Goal: Task Accomplishment & Management: Manage account settings

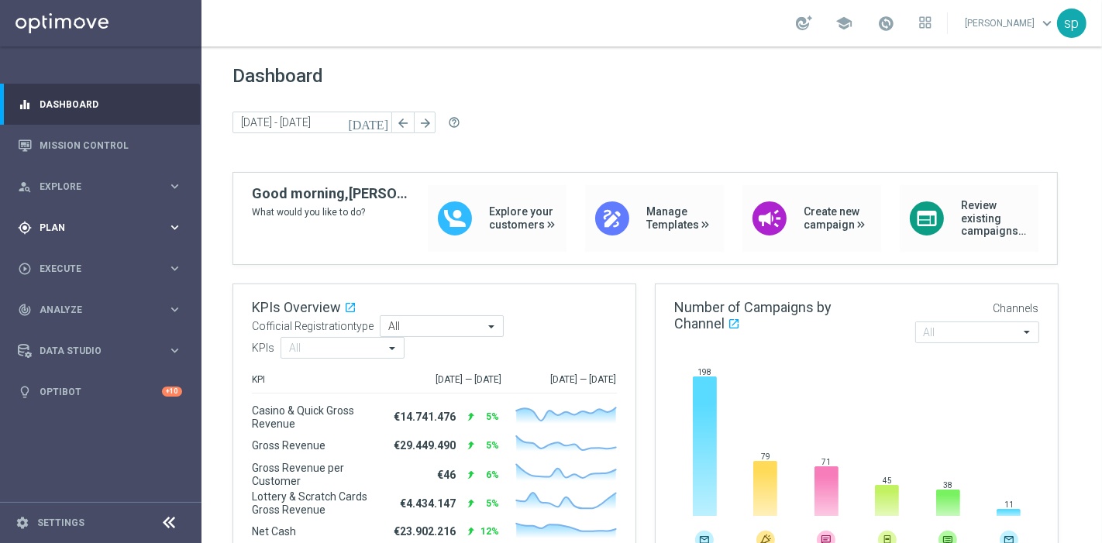
click at [53, 222] on div "gps_fixed Plan" at bounding box center [93, 228] width 150 height 14
click at [64, 263] on link "Target Groups" at bounding box center [100, 259] width 121 height 12
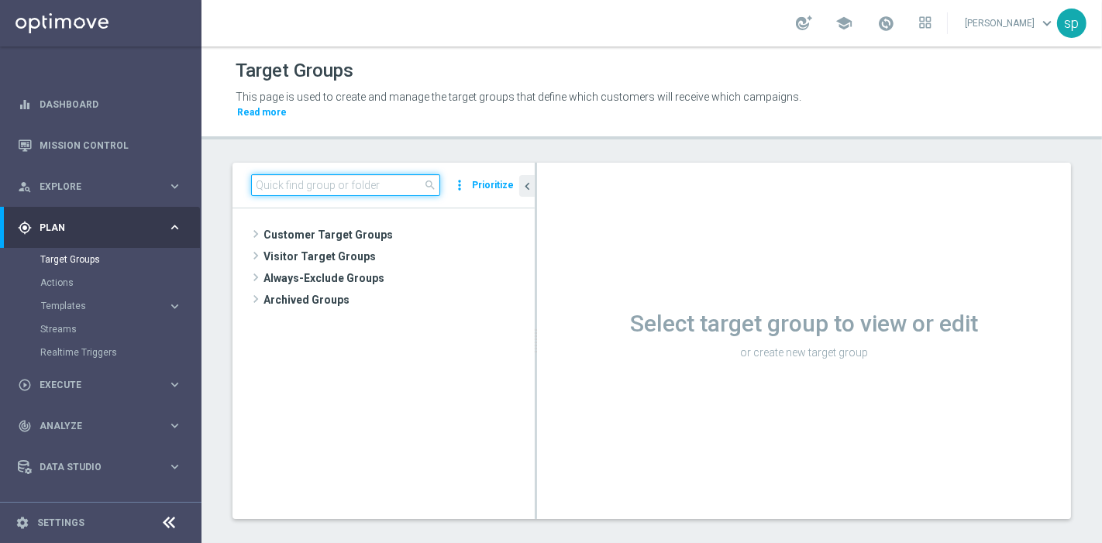
click at [385, 177] on input at bounding box center [345, 185] width 189 height 22
paste input "2025 Silver Attivi primi 7gg del mese"
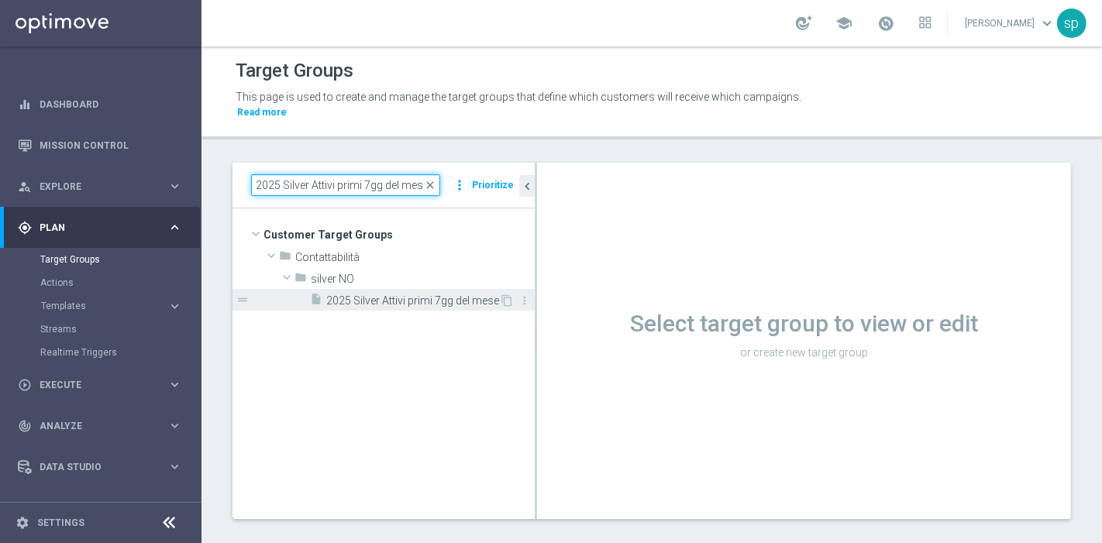
type input "2025 Silver Attivi primi 7gg del mese"
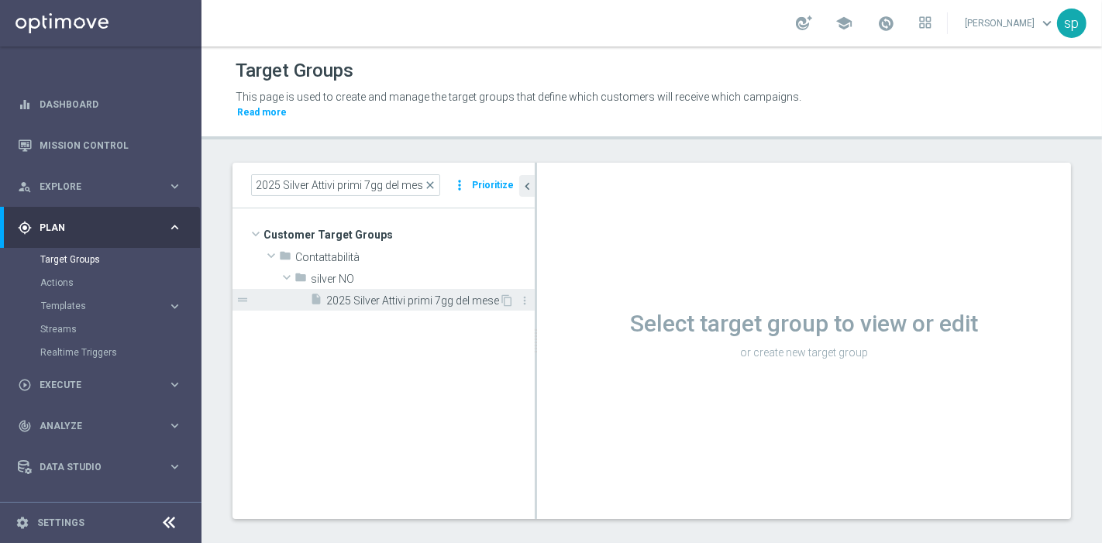
click at [383, 294] on span "2025 Silver Attivi primi 7gg del mese" at bounding box center [412, 300] width 173 height 13
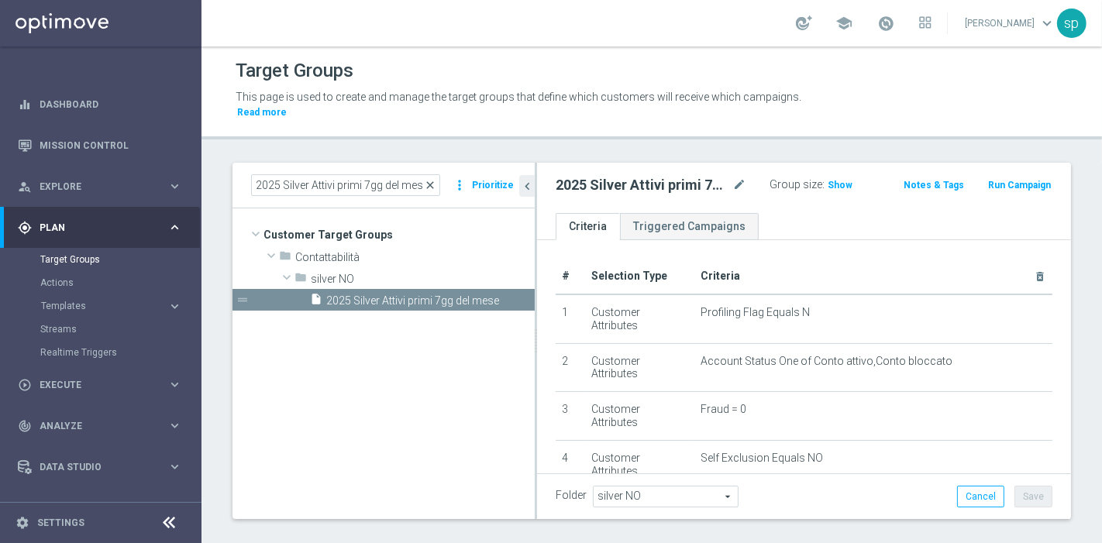
click at [436, 179] on span "close" at bounding box center [430, 185] width 12 height 12
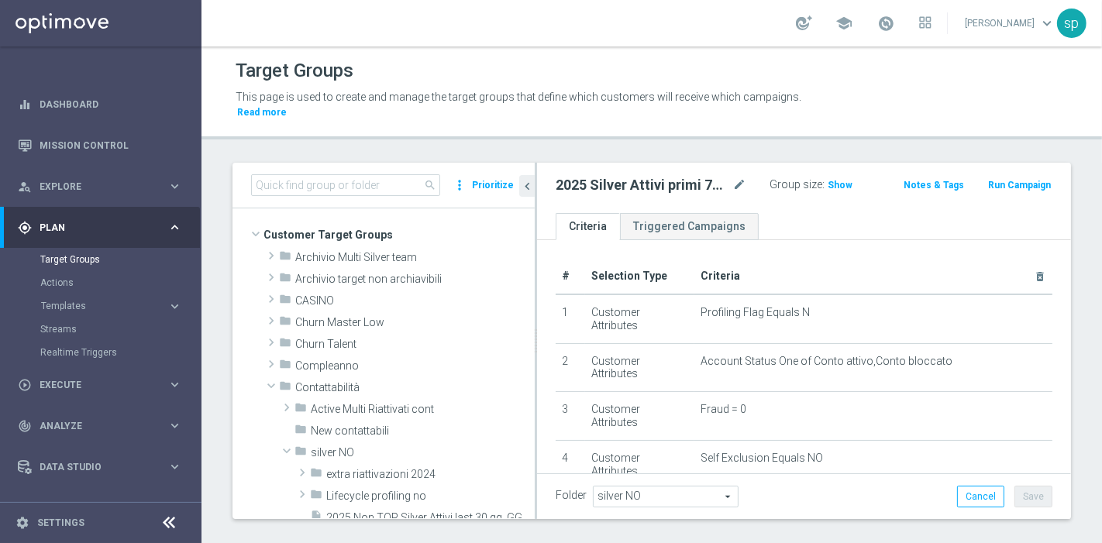
scroll to position [167, 0]
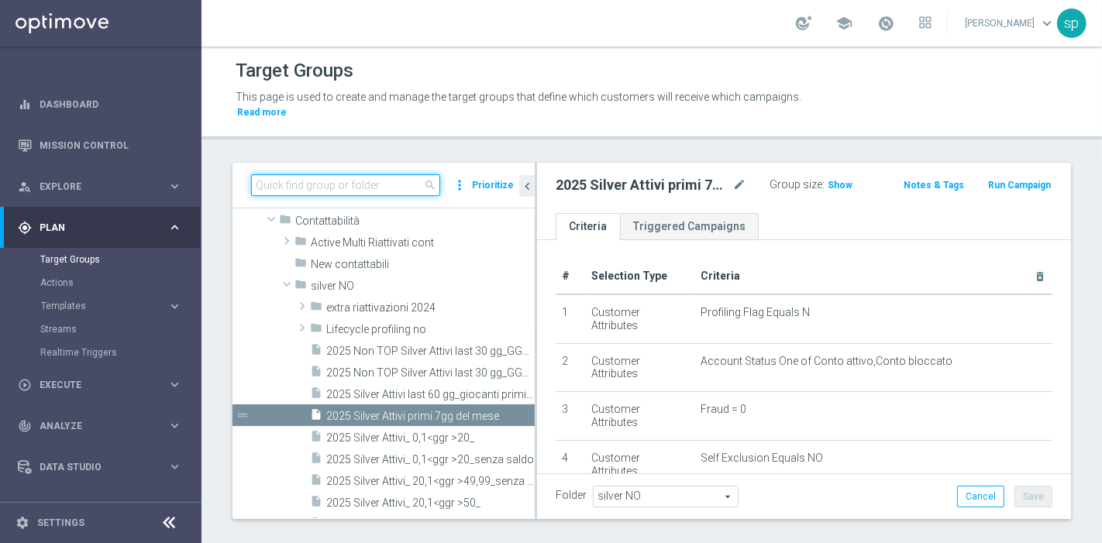
click at [399, 174] on input at bounding box center [345, 185] width 189 height 22
paste input "2025 Non TOP Silver Attivi last 30 gg_GGR 50 - 99,9_bonus ratio 0-20%"
type input "2025 Non TOP Silver Attivi last 30 gg_GGR 50 - 99,9_bonus ratio 0-20%"
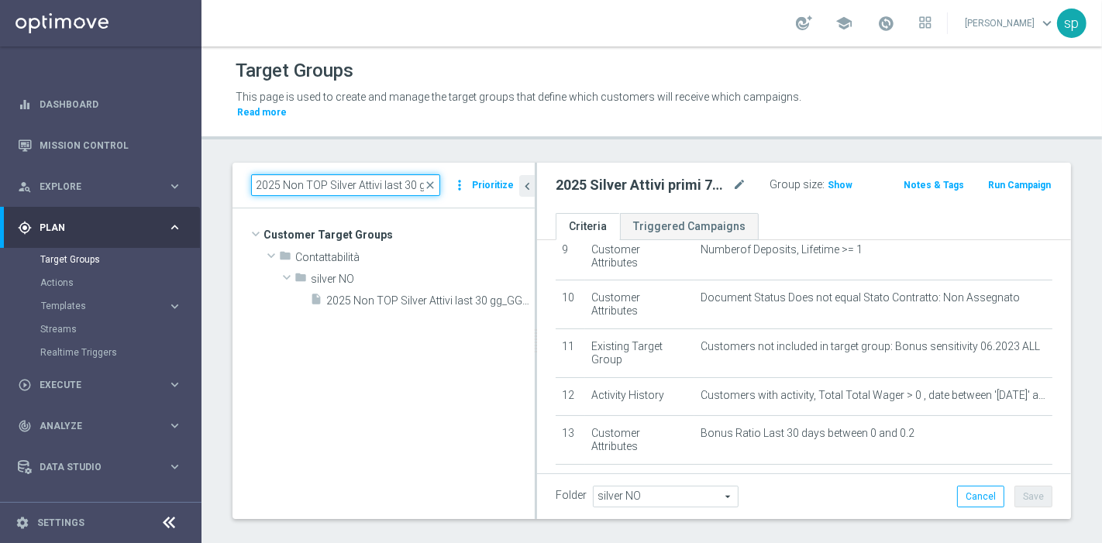
scroll to position [453, 0]
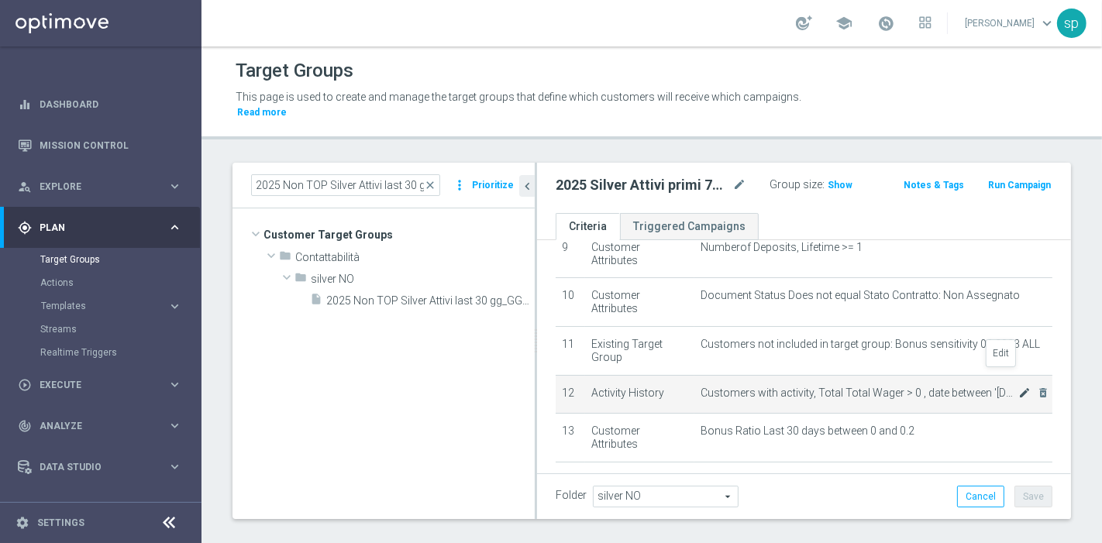
click at [1018, 387] on icon "mode_edit" at bounding box center [1024, 393] width 12 height 12
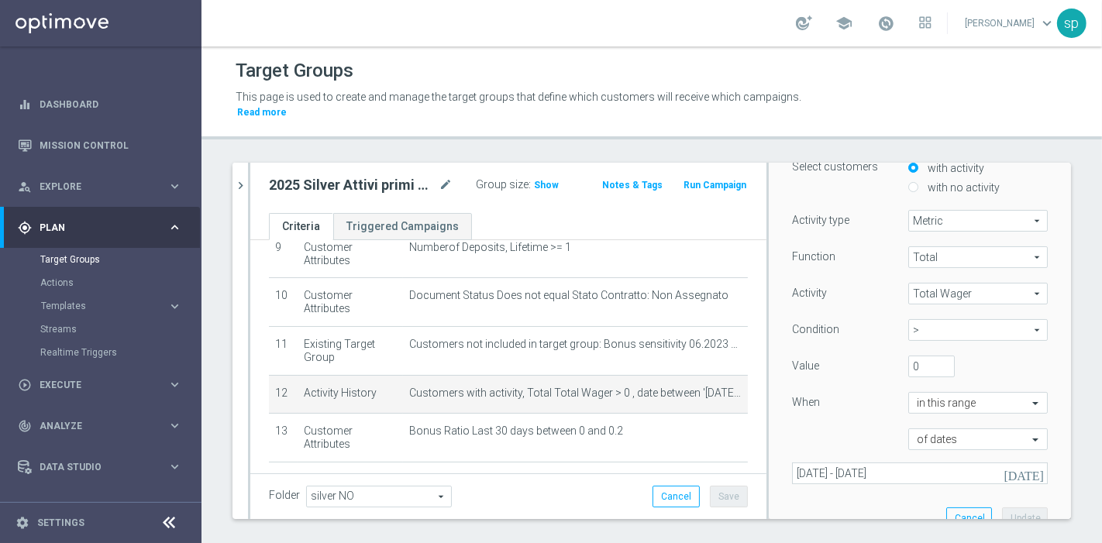
scroll to position [153, 0]
click at [239, 178] on icon "chevron_right" at bounding box center [240, 185] width 15 height 15
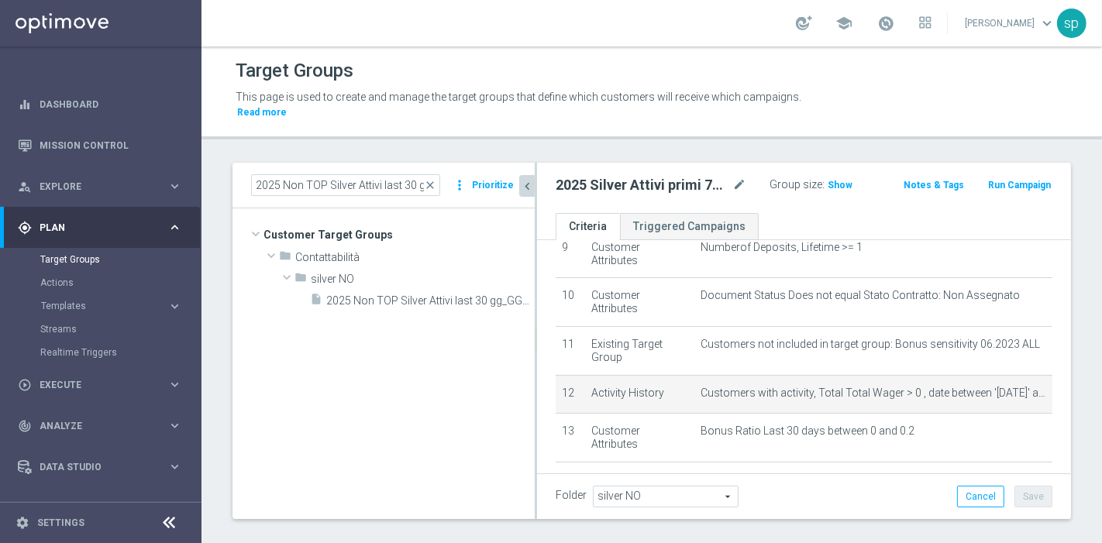
scroll to position [89, 0]
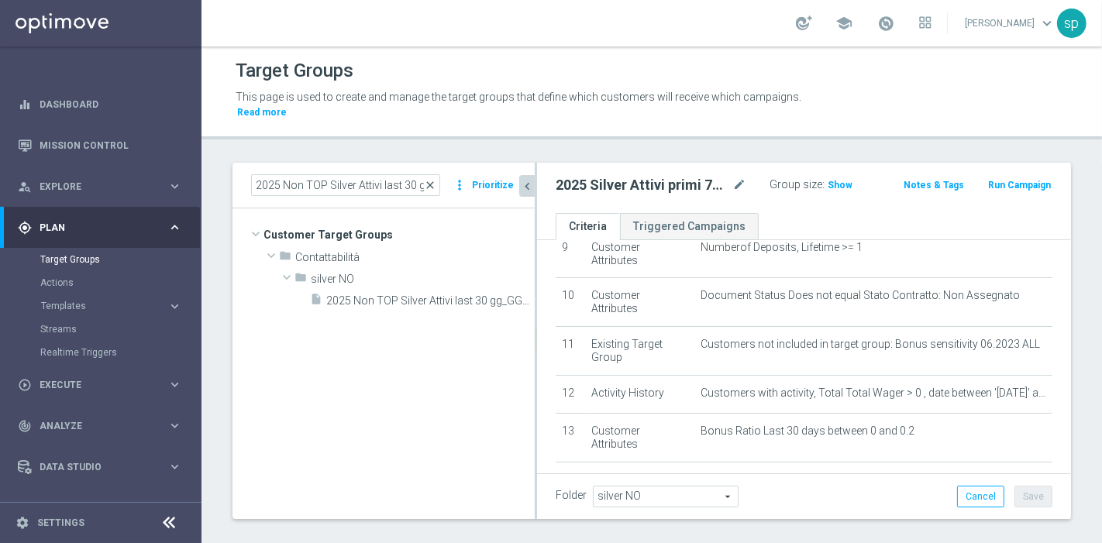
click at [434, 179] on span "close" at bounding box center [430, 185] width 12 height 12
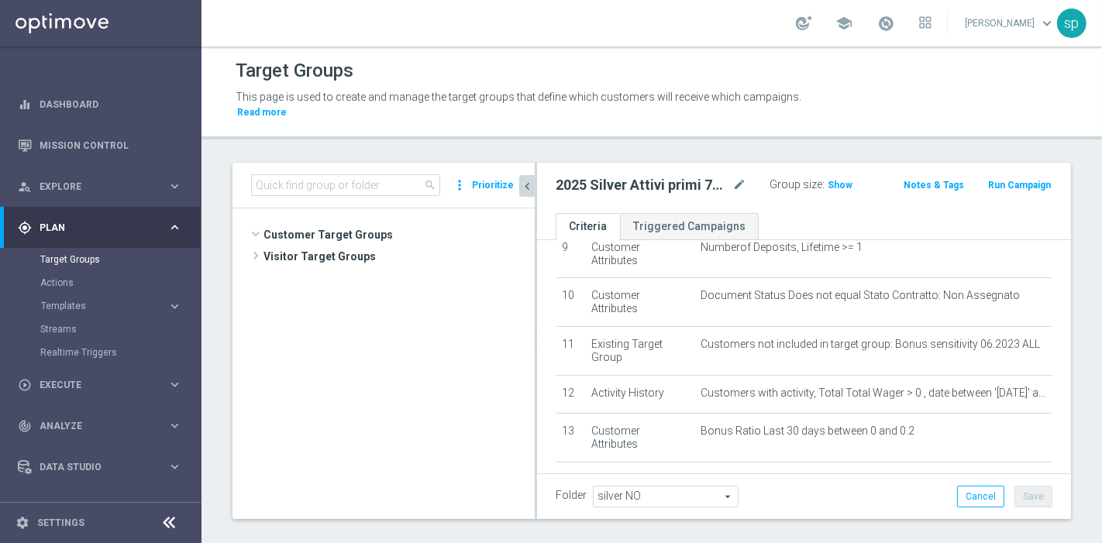
scroll to position [167, 0]
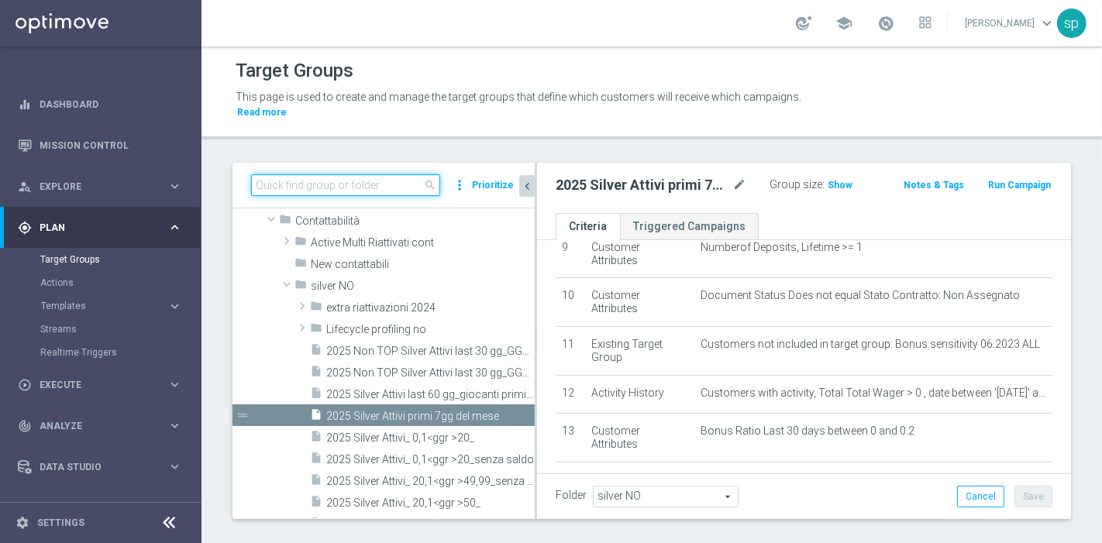
click at [346, 174] on input at bounding box center [345, 185] width 189 height 22
paste input "2025 Non TOP Silver Attivi last 30 gg_GGR 50 - 99,9_bonus ratio 0-20%"
click at [346, 174] on input "2025 Non TOP Silver Attivi last 30 gg_GGR 50 - 99,9_bonus ratio 0-20%" at bounding box center [345, 185] width 189 height 22
type input "2025 Non TOP Silver Attivi last 30 gg_GGR 50 - 99,9_bonus ratio 0-20%"
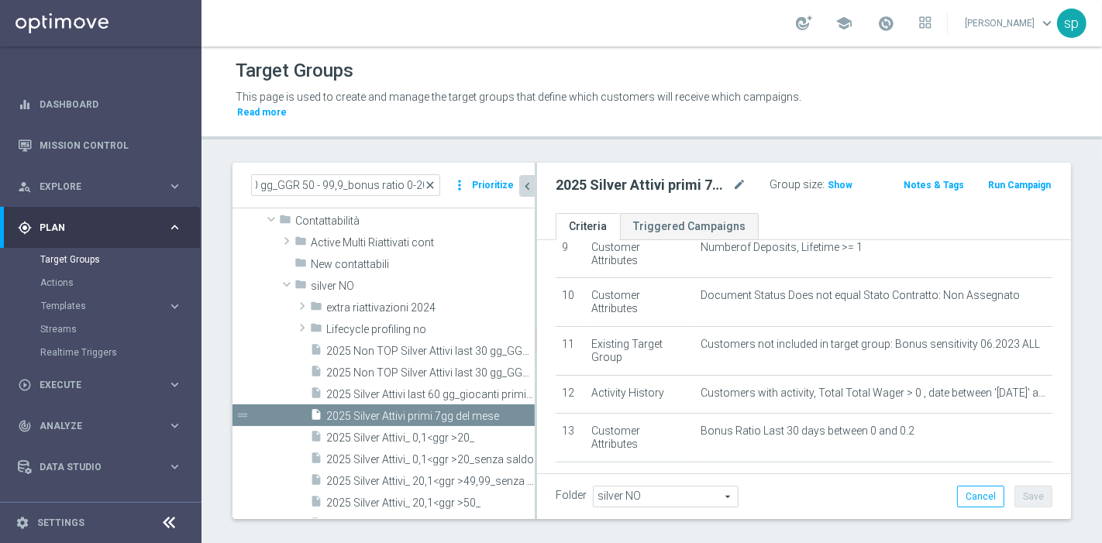
scroll to position [0, 0]
click at [428, 179] on span "close" at bounding box center [430, 185] width 12 height 12
click at [373, 174] on input at bounding box center [345, 185] width 189 height 22
paste input "2025 Non TOP Silver Attivi last 30 gg_GGR 50 - 99,9_bonus ratio 0-20%"
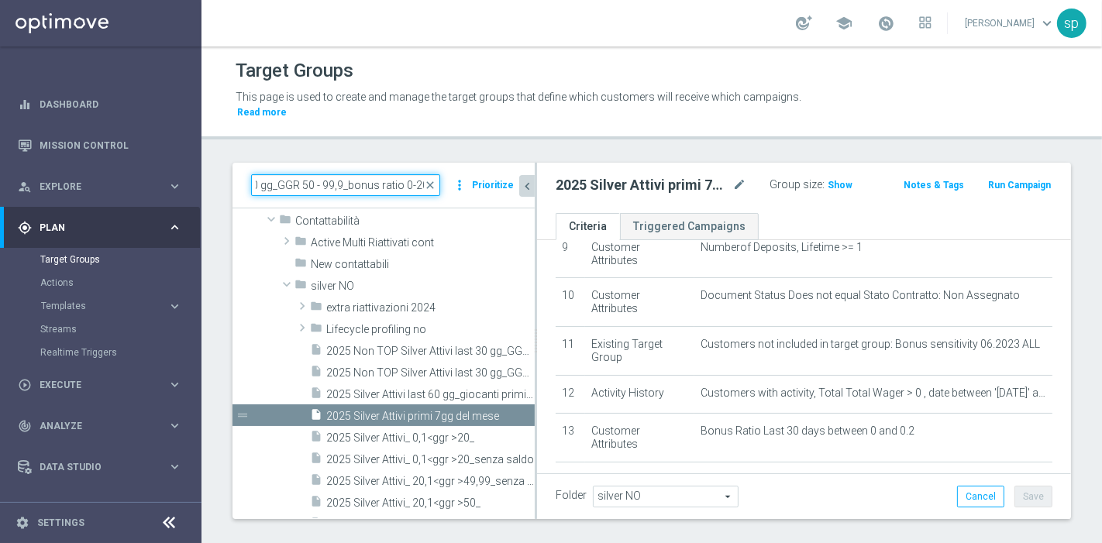
type input "2025 Non TOP Silver Attivi last 30 gg_GGR 50 - 99,9_bonus ratio 0-20%"
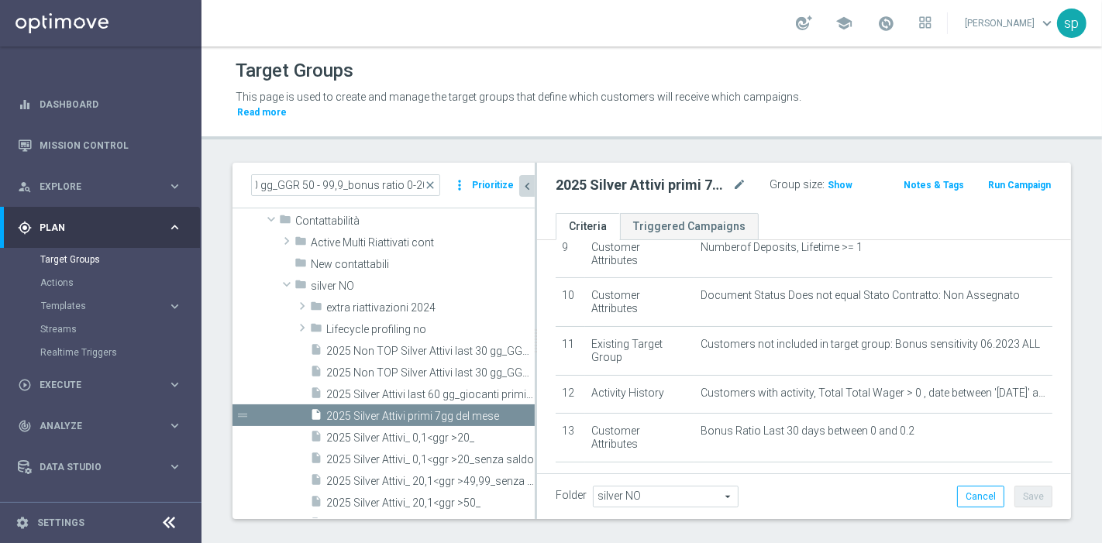
scroll to position [0, 0]
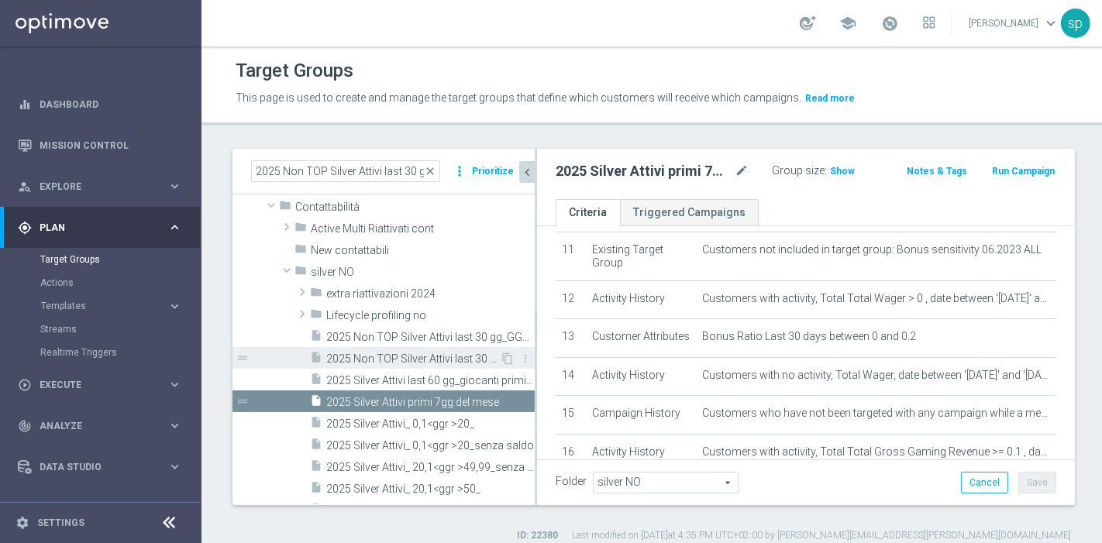
click at [414, 349] on div "insert_drive_file 2025 Non TOP Silver Attivi last 30 gg_GGR 50 - 99,9_bonus rat…" at bounding box center [405, 358] width 190 height 22
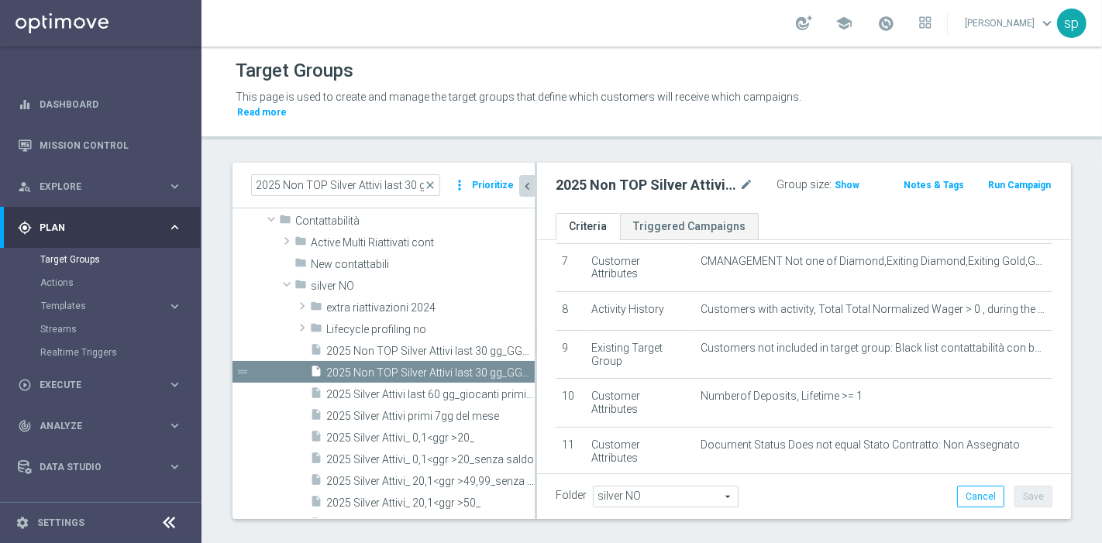
scroll to position [345, 0]
